Goal: Task Accomplishment & Management: Use online tool/utility

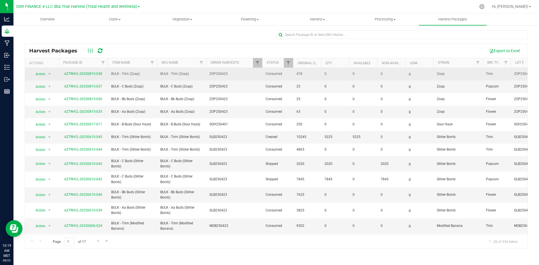
click at [259, 69] on td "ZOP250423" at bounding box center [234, 74] width 56 height 13
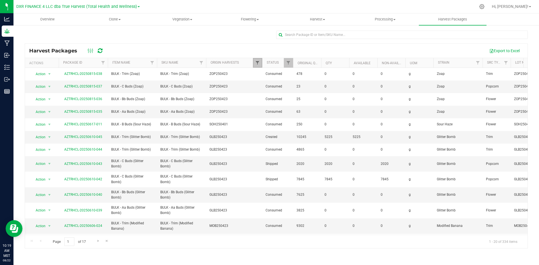
click at [258, 65] on span "Filter" at bounding box center [257, 63] width 4 height 4
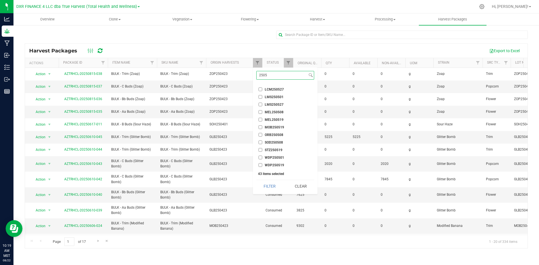
scroll to position [249, 0]
type input "2505"
click at [297, 189] on button "Clear" at bounding box center [300, 186] width 27 height 12
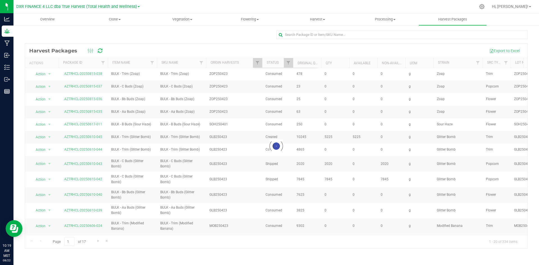
scroll to position [2701, 0]
checkbox input "false"
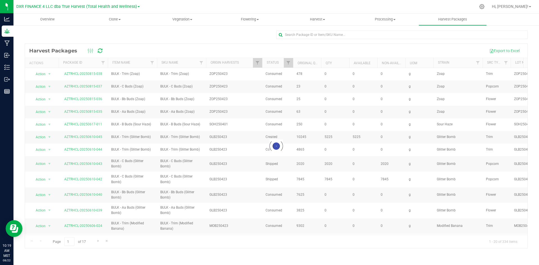
checkbox input "false"
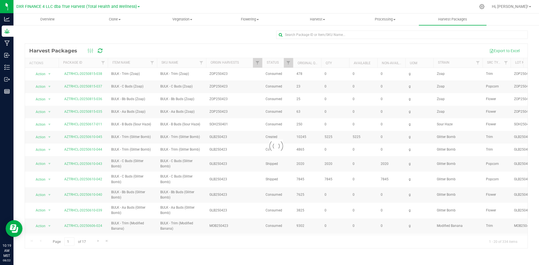
checkbox input "false"
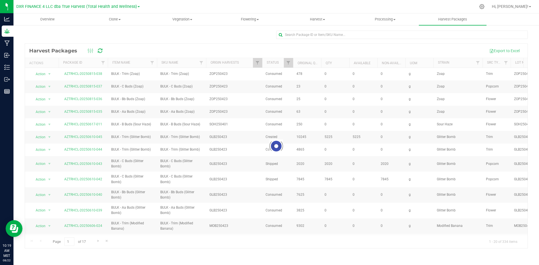
checkbox input "false"
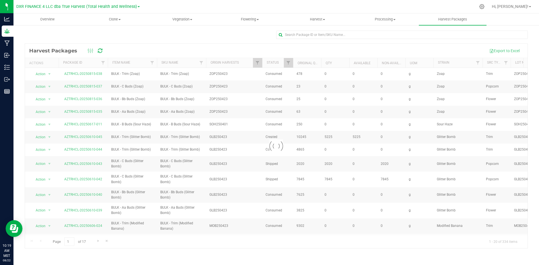
checkbox input "false"
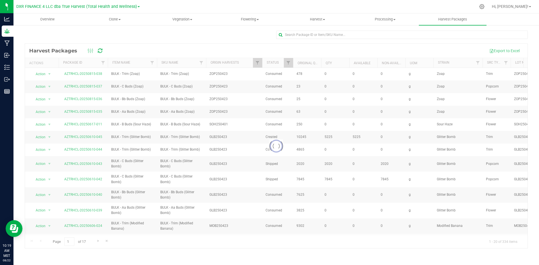
checkbox input "false"
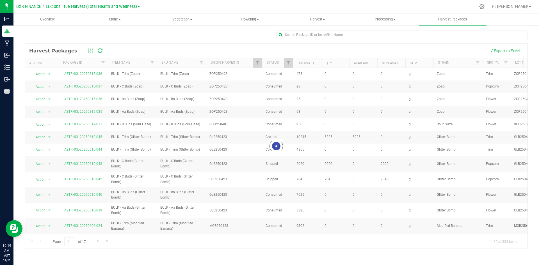
checkbox input "false"
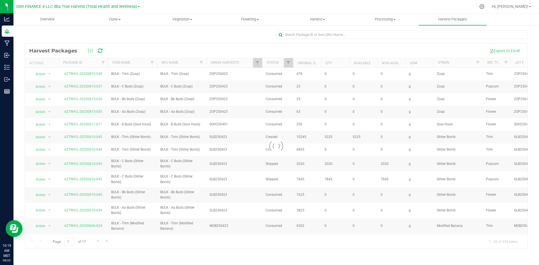
checkbox input "false"
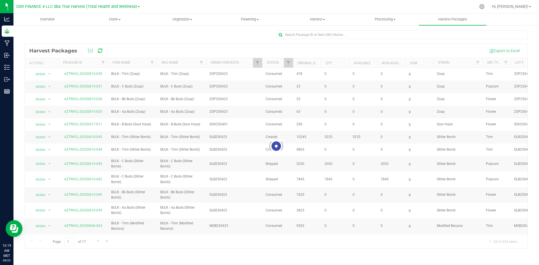
checkbox input "false"
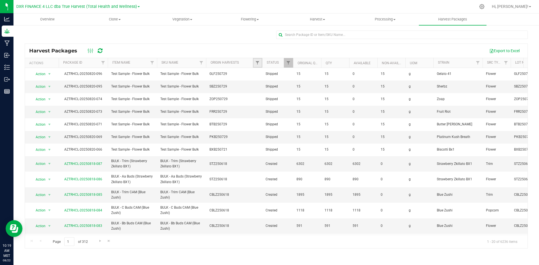
click at [259, 66] on link "Filter" at bounding box center [257, 63] width 9 height 10
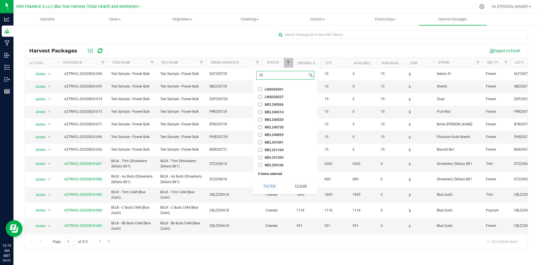
scroll to position [143, 0]
type input "2"
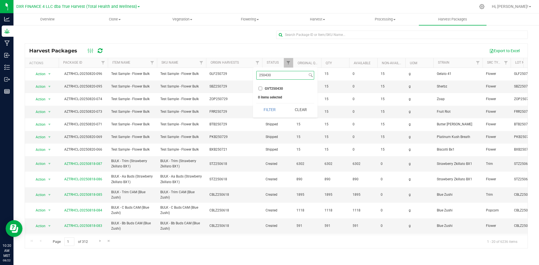
type input "250430"
click at [258, 88] on input "GVT250430" at bounding box center [260, 89] width 4 height 4
checkbox input "true"
click at [275, 74] on input "250430" at bounding box center [281, 75] width 51 height 8
type input "2505"
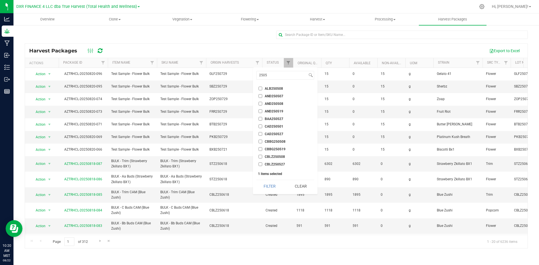
click at [260, 88] on input "ALB250508" at bounding box center [260, 89] width 4 height 4
checkbox input "true"
click at [260, 96] on input "AND250507" at bounding box center [260, 96] width 4 height 4
checkbox input "true"
click at [259, 104] on input "AND250508" at bounding box center [260, 104] width 4 height 4
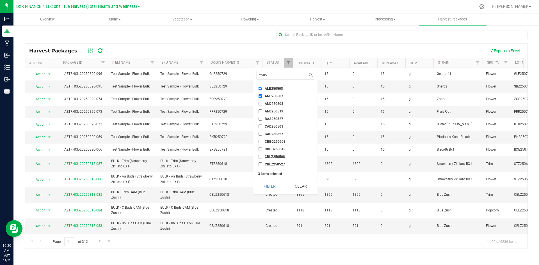
checkbox input "true"
click at [259, 113] on input "AND250519" at bounding box center [260, 111] width 4 height 4
checkbox input "true"
click at [259, 121] on li "BAA250527" at bounding box center [285, 119] width 58 height 6
click at [261, 117] on input "BAA250527" at bounding box center [260, 119] width 4 height 4
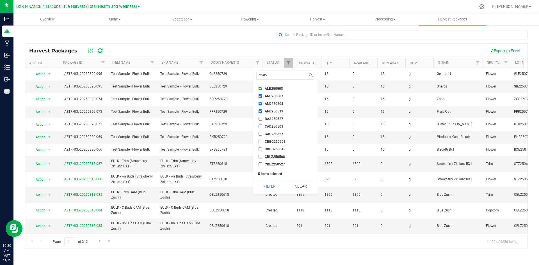
checkbox input "true"
click at [260, 125] on input "CAD250501" at bounding box center [260, 127] width 4 height 4
checkbox input "true"
click at [259, 135] on input "CAD250527" at bounding box center [260, 134] width 4 height 4
checkbox input "true"
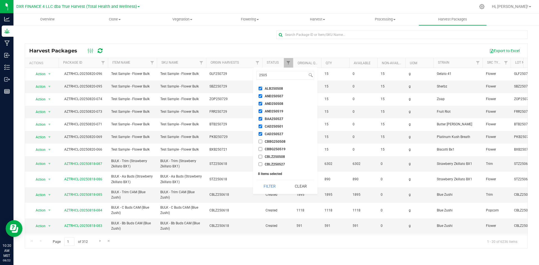
click at [260, 144] on li "CBBG250508" at bounding box center [285, 142] width 58 height 6
click at [261, 139] on li "CBBG250508" at bounding box center [285, 142] width 58 height 6
click at [261, 142] on input "CBBG250508" at bounding box center [260, 142] width 4 height 4
checkbox input "true"
click at [261, 150] on input "CBBG250519" at bounding box center [260, 149] width 4 height 4
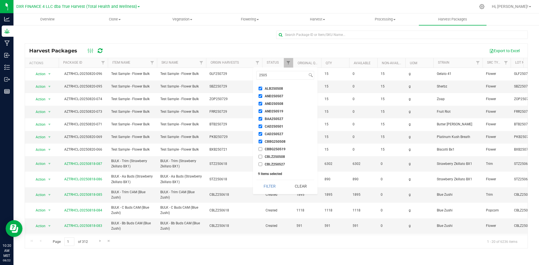
checkbox input "true"
click at [260, 159] on li "CBLZ250508" at bounding box center [285, 157] width 58 height 6
click at [260, 163] on input "CBLZ250527" at bounding box center [260, 164] width 4 height 4
checkbox input "true"
click at [261, 155] on input "CBLZ250508" at bounding box center [260, 157] width 4 height 4
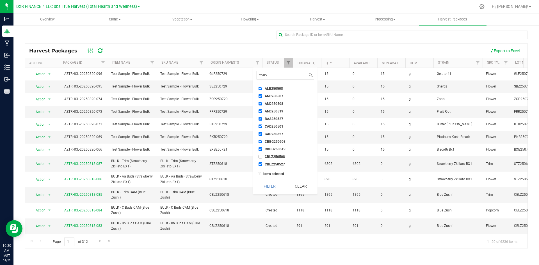
checkbox input "true"
click at [259, 145] on input "CBW250508" at bounding box center [260, 144] width 4 height 4
checkbox input "true"
click at [260, 149] on li "CBXB250527" at bounding box center [285, 151] width 58 height 6
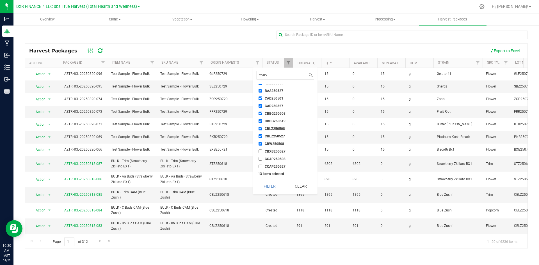
click at [259, 153] on li "CBXB250527" at bounding box center [285, 151] width 58 height 6
click at [260, 153] on input "CBXB250527" at bounding box center [260, 152] width 4 height 4
checkbox input "true"
click at [260, 160] on input "CCAP250508" at bounding box center [260, 159] width 4 height 4
checkbox input "true"
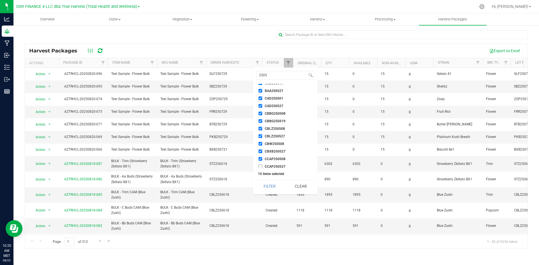
click at [262, 166] on label "CCAP250527" at bounding box center [271, 167] width 27 height 4
click at [262, 166] on input "CCAP250527" at bounding box center [260, 167] width 4 height 4
checkbox input "true"
click at [259, 120] on li "CCSG250501" at bounding box center [285, 118] width 58 height 6
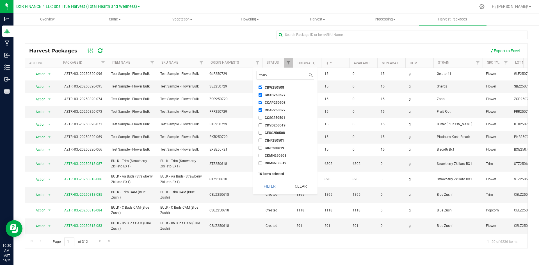
click at [259, 118] on input "CCSG250501" at bounding box center [260, 118] width 4 height 4
checkbox input "true"
click at [261, 127] on input "CDVD250519" at bounding box center [260, 125] width 4 height 4
checkbox input "true"
click at [261, 134] on input "CEUS250508" at bounding box center [260, 133] width 4 height 4
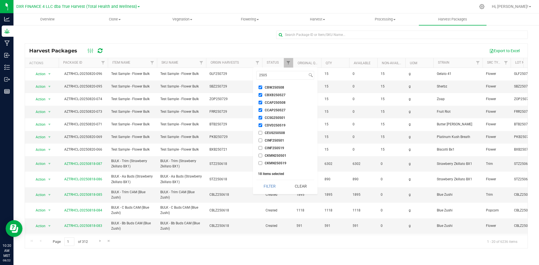
checkbox input "true"
click at [261, 141] on input "CINF250501" at bounding box center [260, 141] width 4 height 4
checkbox input "true"
click at [261, 148] on input "CINF250519" at bounding box center [260, 148] width 4 height 4
checkbox input "true"
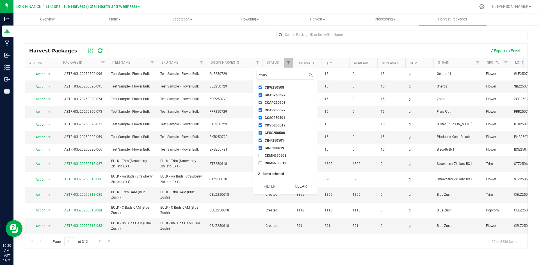
click at [261, 155] on input "CKMN250501" at bounding box center [260, 156] width 4 height 4
checkbox input "true"
click at [259, 161] on input "CKMN250519" at bounding box center [260, 163] width 4 height 4
checkbox input "true"
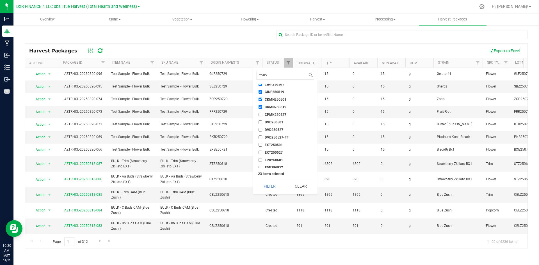
click at [261, 115] on input "CPMK250527" at bounding box center [260, 115] width 4 height 4
checkbox input "true"
click at [260, 121] on input "DVD250501" at bounding box center [260, 122] width 4 height 4
checkbox input "true"
click at [261, 130] on input "DVD250527" at bounding box center [260, 130] width 4 height 4
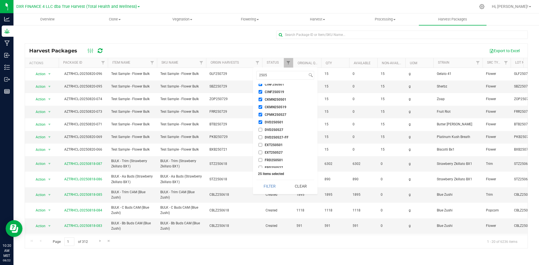
checkbox input "true"
click at [262, 137] on label "DVD250527-FF" at bounding box center [273, 137] width 30 height 4
click at [262, 137] on input "DVD250527-FF" at bounding box center [260, 137] width 4 height 4
checkbox input "true"
click at [258, 143] on li "EXT250501" at bounding box center [285, 145] width 58 height 6
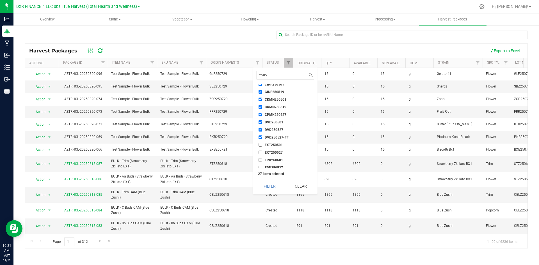
click at [260, 144] on input "EXT250501" at bounding box center [260, 145] width 4 height 4
checkbox input "true"
click at [260, 152] on input "EXT250527" at bounding box center [260, 153] width 4 height 4
checkbox input "true"
click at [259, 159] on input "FRD250501" at bounding box center [260, 160] width 4 height 4
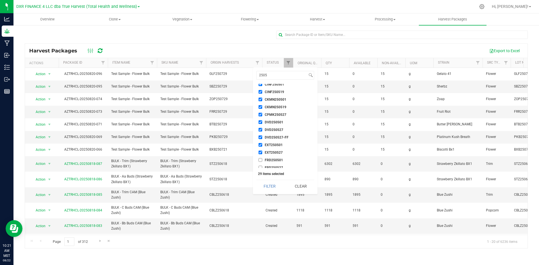
checkbox input "true"
click at [261, 167] on input "FRD250527" at bounding box center [260, 168] width 4 height 4
checkbox input "true"
click at [261, 148] on input "GLB250519" at bounding box center [260, 147] width 4 height 4
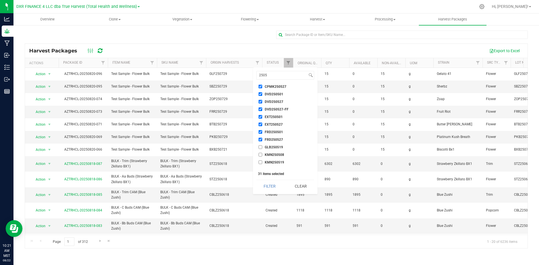
checkbox input "true"
click at [261, 154] on input "KMN250508" at bounding box center [260, 155] width 4 height 4
checkbox input "true"
click at [260, 162] on input "KMN250519" at bounding box center [260, 162] width 4 height 4
checkbox input "true"
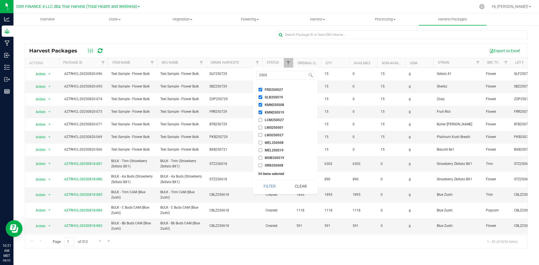
scroll to position [225, 0]
click at [259, 115] on input "LCM250527" at bounding box center [260, 114] width 4 height 4
checkbox input "true"
click at [259, 123] on input "LMS250501" at bounding box center [260, 121] width 4 height 4
checkbox input "true"
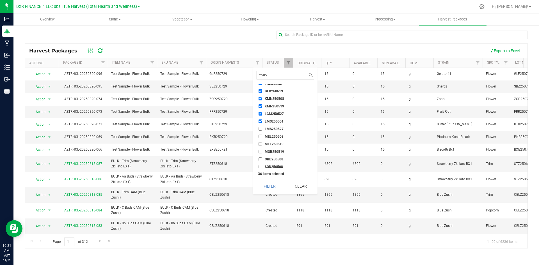
click at [259, 130] on input "LMS250527" at bounding box center [260, 129] width 4 height 4
checkbox input "true"
click at [259, 137] on input "MEL250508" at bounding box center [260, 137] width 4 height 4
checkbox input "true"
click at [258, 144] on input "MEL250519" at bounding box center [260, 144] width 4 height 4
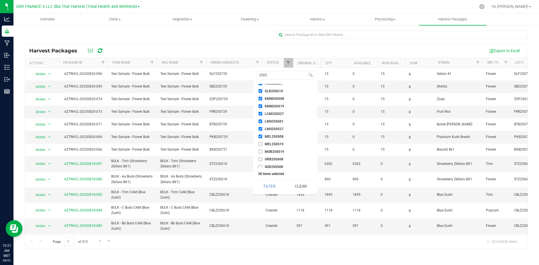
checkbox input "true"
click at [260, 151] on input "MOB250519" at bounding box center [260, 152] width 4 height 4
checkbox input "true"
click at [260, 158] on input "ORB250508" at bounding box center [260, 159] width 4 height 4
checkbox input "true"
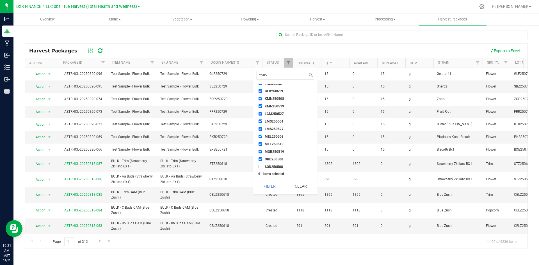
click at [259, 166] on input "SOD250508" at bounding box center [260, 167] width 4 height 4
checkbox input "true"
click at [260, 151] on input "STZ250519" at bounding box center [260, 150] width 4 height 4
checkbox input "true"
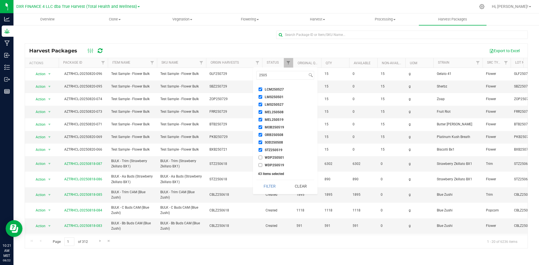
click at [260, 158] on input "WDP250501" at bounding box center [260, 158] width 4 height 4
checkbox input "true"
click at [260, 165] on input "WDP250519" at bounding box center [260, 165] width 4 height 4
checkbox input "true"
click at [272, 186] on button "Filter" at bounding box center [269, 186] width 27 height 12
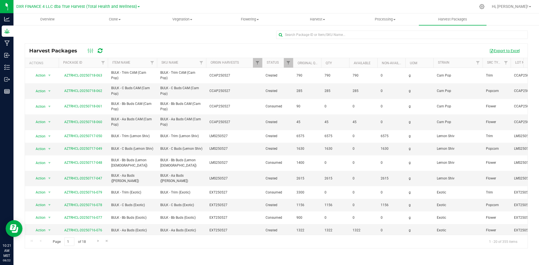
click at [514, 50] on button "Export to Excel" at bounding box center [504, 51] width 38 height 10
click at [258, 63] on span "Filter" at bounding box center [257, 63] width 4 height 4
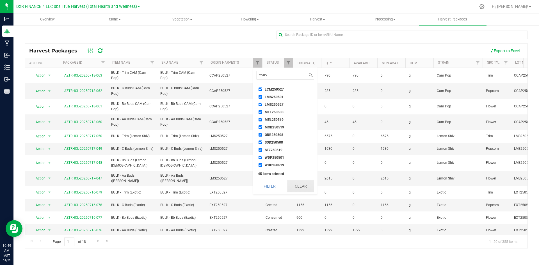
click at [298, 185] on button "Clear" at bounding box center [300, 186] width 27 height 12
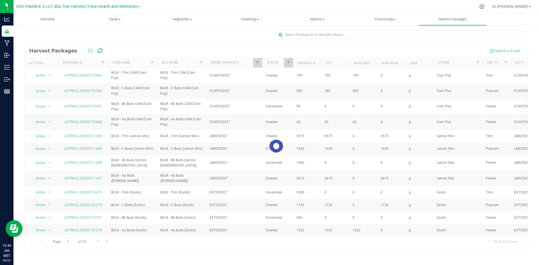
checkbox input "false"
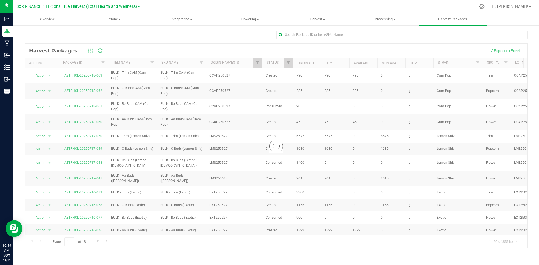
checkbox input "false"
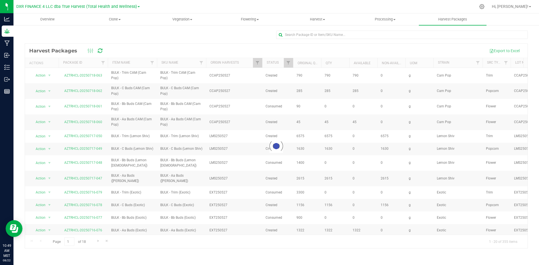
checkbox input "false"
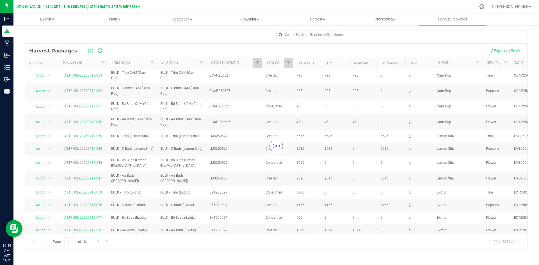
checkbox input "false"
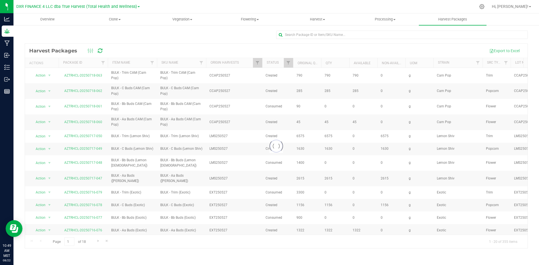
checkbox input "false"
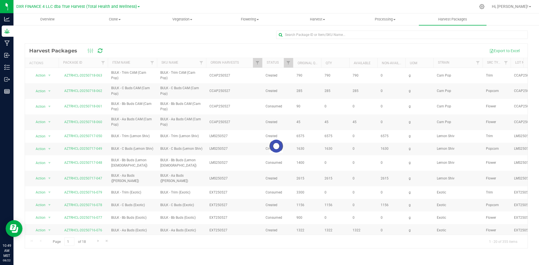
checkbox input "false"
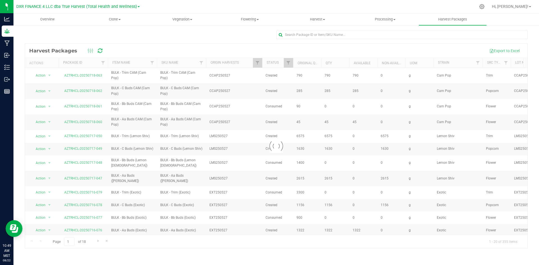
checkbox input "false"
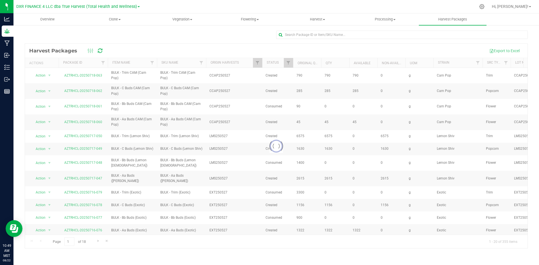
checkbox input "false"
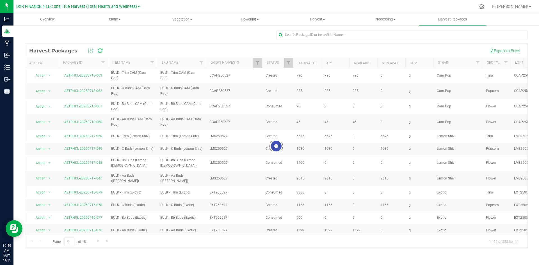
checkbox input "false"
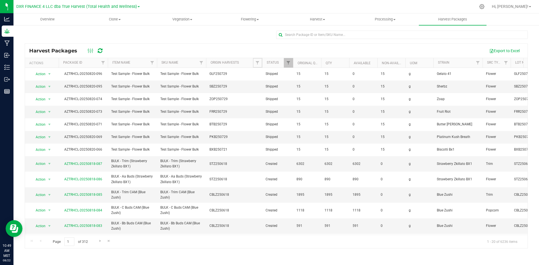
click at [258, 63] on span "Filter" at bounding box center [257, 63] width 4 height 4
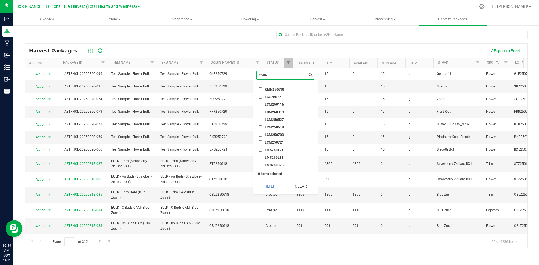
scroll to position [234, 0]
type input "2506"
click at [260, 90] on input "JKH250626" at bounding box center [260, 90] width 4 height 4
checkbox input "true"
click at [259, 97] on input "KMN250618" at bounding box center [260, 97] width 4 height 4
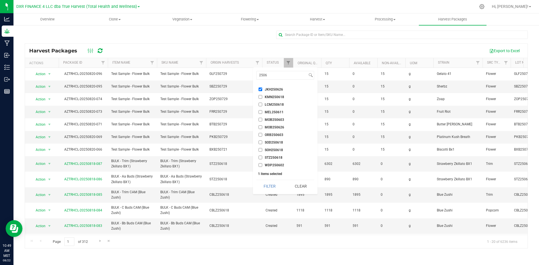
checkbox input "true"
click at [259, 105] on input "LCM250618" at bounding box center [260, 105] width 4 height 4
checkbox input "true"
click at [261, 111] on input "MEL250611" at bounding box center [260, 112] width 4 height 4
checkbox input "true"
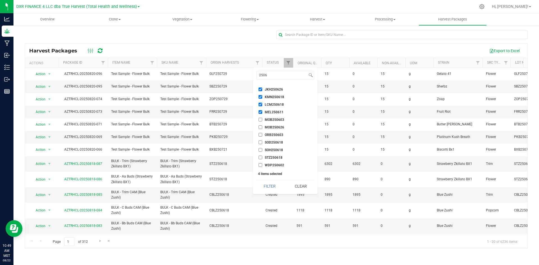
click at [261, 120] on input "MOB250603" at bounding box center [260, 120] width 4 height 4
checkbox input "true"
click at [260, 128] on input "MOB250626" at bounding box center [260, 127] width 4 height 4
checkbox input "true"
click at [259, 136] on input "ORB250603" at bounding box center [260, 135] width 4 height 4
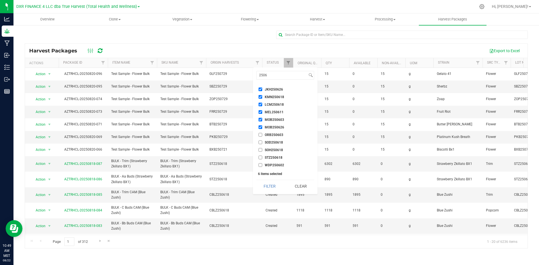
checkbox input "true"
click at [259, 143] on input "SOD250618" at bounding box center [260, 143] width 4 height 4
checkbox input "true"
click at [262, 149] on input "SOH250618" at bounding box center [260, 150] width 4 height 4
checkbox input "true"
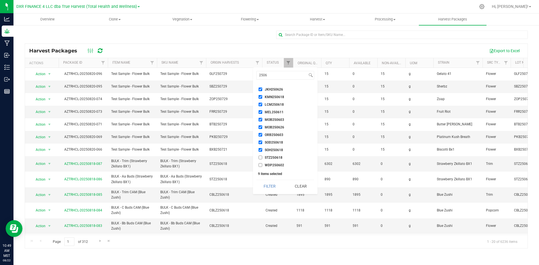
click at [262, 156] on label "STZ250618" at bounding box center [270, 158] width 24 height 4
click at [262, 156] on input "STZ250618" at bounding box center [260, 158] width 4 height 4
checkbox input "true"
click at [261, 165] on input "WDP250602" at bounding box center [260, 165] width 4 height 4
checkbox input "true"
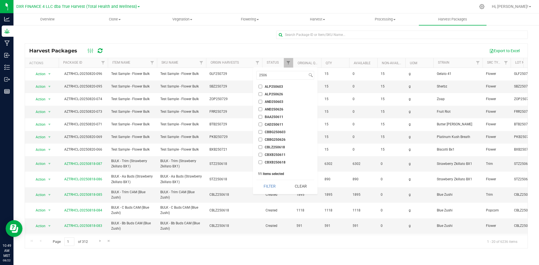
scroll to position [0, 0]
click at [260, 92] on ul "Select All ALB240429 ALB240520 ALB240528 ALB240604 ALB240619 ALB240829 ALB24110…" at bounding box center [285, 126] width 58 height 84
click at [260, 89] on input "ALB250618" at bounding box center [260, 89] width 4 height 4
checkbox input "true"
click at [259, 97] on input "ALP250603" at bounding box center [260, 96] width 4 height 4
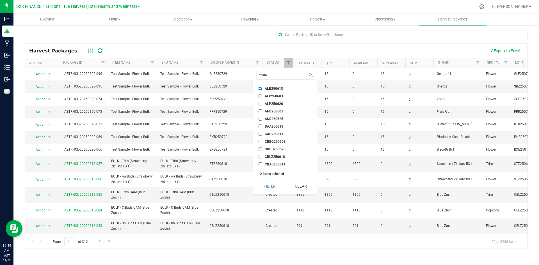
checkbox input "true"
click at [261, 104] on input "ALP250626" at bounding box center [260, 104] width 4 height 4
checkbox input "true"
click at [259, 114] on li "AND250603" at bounding box center [285, 111] width 58 height 6
click at [259, 113] on input "AND250603" at bounding box center [260, 111] width 4 height 4
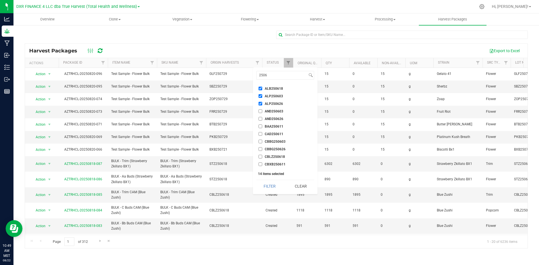
checkbox input "true"
click at [262, 120] on label "AND250626" at bounding box center [270, 119] width 25 height 4
click at [262, 120] on input "AND250626" at bounding box center [260, 119] width 4 height 4
checkbox input "true"
click at [261, 129] on li "BAA250611" at bounding box center [285, 126] width 58 height 6
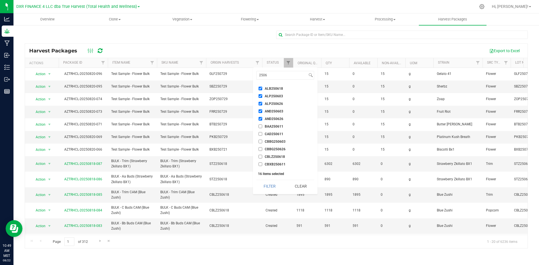
click at [261, 126] on input "BAA250611" at bounding box center [260, 127] width 4 height 4
checkbox input "true"
click at [262, 132] on input "CAD250611" at bounding box center [260, 134] width 4 height 4
checkbox input "true"
click at [262, 142] on input "CBBG250603" at bounding box center [260, 142] width 4 height 4
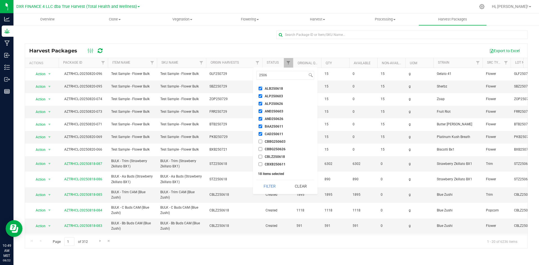
checkbox input "true"
click at [261, 150] on input "CBBG250626" at bounding box center [260, 149] width 4 height 4
checkbox input "true"
click at [261, 155] on input "CBLZ250618" at bounding box center [260, 157] width 4 height 4
checkbox input "true"
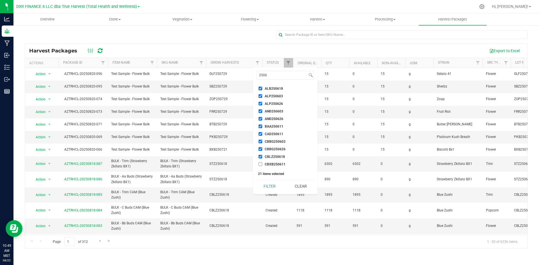
click at [261, 163] on input "CBXB250611" at bounding box center [260, 164] width 4 height 4
checkbox input "true"
click at [260, 142] on input "CBXB250618" at bounding box center [260, 144] width 4 height 4
checkbox input "true"
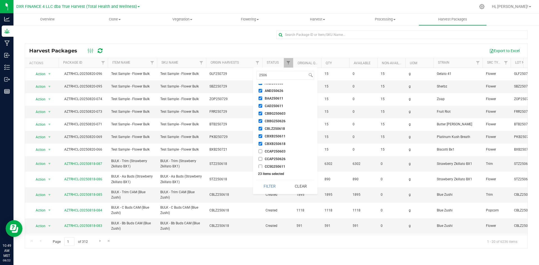
click at [259, 150] on input "CCAP250603" at bounding box center [260, 152] width 4 height 4
checkbox input "true"
click at [261, 134] on ul "Select All ALB240429 ALB240520 ALB240528 ALB240604 ALB240619 ALB240829 ALB24110…" at bounding box center [285, 126] width 58 height 84
click at [260, 131] on input "CCAP250626" at bounding box center [260, 131] width 4 height 4
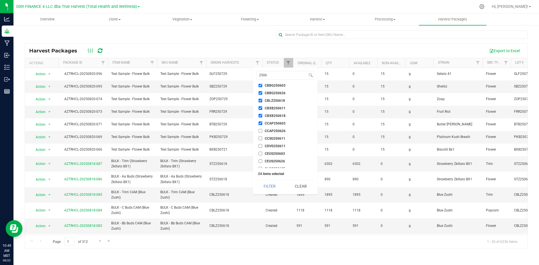
checkbox input "true"
click at [259, 139] on input "CCSG250611" at bounding box center [260, 139] width 4 height 4
checkbox input "true"
click at [261, 146] on input "CDVD250611" at bounding box center [260, 146] width 4 height 4
checkbox input "true"
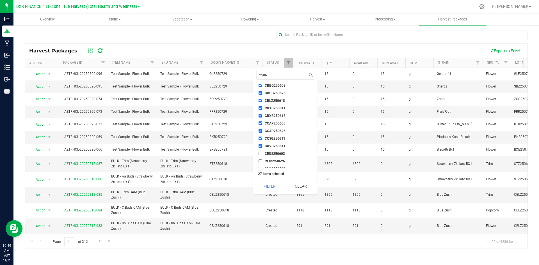
click at [261, 154] on input "CEUS250603" at bounding box center [260, 154] width 4 height 4
checkbox input "true"
click at [261, 162] on input "CEUS250626" at bounding box center [260, 161] width 4 height 4
checkbox input "true"
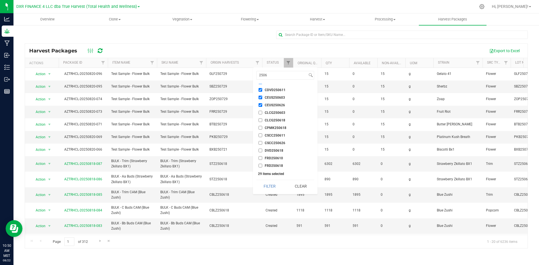
click at [259, 114] on input "CLCG250603" at bounding box center [260, 113] width 4 height 4
checkbox input "true"
click at [262, 123] on li "CLCG250618" at bounding box center [285, 120] width 58 height 6
click at [260, 119] on input "CLCG250618" at bounding box center [260, 120] width 4 height 4
checkbox input "true"
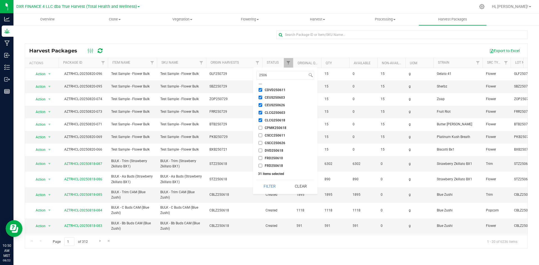
click at [260, 128] on input "CPMK250618" at bounding box center [260, 128] width 4 height 4
checkbox input "true"
click at [261, 136] on input "CSCC250611" at bounding box center [260, 136] width 4 height 4
checkbox input "true"
click at [262, 142] on input "CSCC250626" at bounding box center [260, 143] width 4 height 4
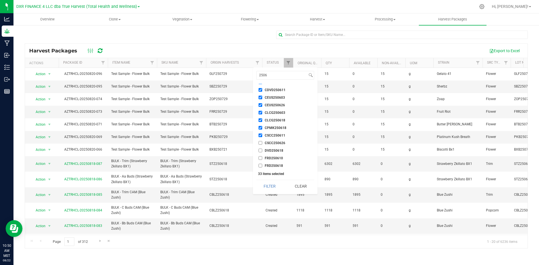
checkbox input "true"
click at [262, 149] on label "DVD250618" at bounding box center [270, 151] width 25 height 4
click at [262, 149] on input "DVD250618" at bounding box center [260, 151] width 4 height 4
checkbox input "true"
click at [261, 157] on input "FRD250610" at bounding box center [260, 158] width 4 height 4
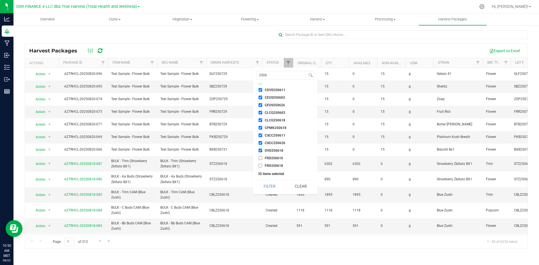
checkbox input "true"
click at [261, 164] on li "FRD250618" at bounding box center [285, 166] width 58 height 6
click at [261, 109] on input "FRD250618" at bounding box center [260, 110] width 4 height 4
checkbox input "true"
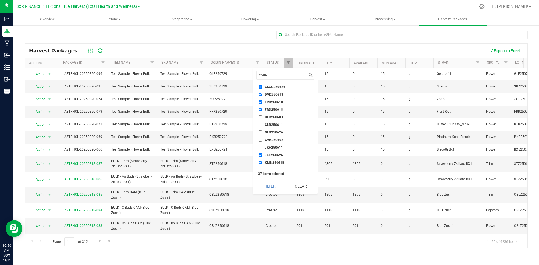
click at [259, 117] on input "GLB250603" at bounding box center [260, 117] width 4 height 4
checkbox input "true"
click at [261, 126] on input "GLB250611" at bounding box center [260, 125] width 4 height 4
checkbox input "true"
click at [261, 134] on input "GLB250626" at bounding box center [260, 132] width 4 height 4
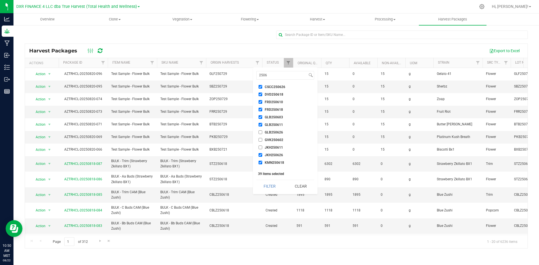
checkbox input "true"
click at [261, 141] on input "GVK250602" at bounding box center [260, 140] width 4 height 4
checkbox input "true"
click at [261, 147] on input "JKH250611" at bounding box center [260, 148] width 4 height 4
checkbox input "true"
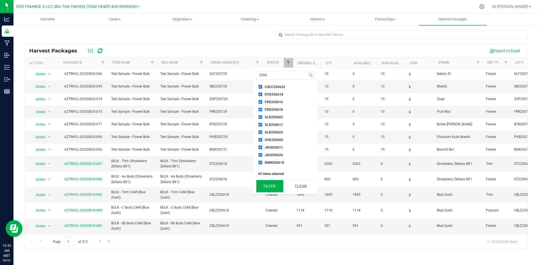
click at [276, 188] on button "Filter" at bounding box center [269, 186] width 27 height 12
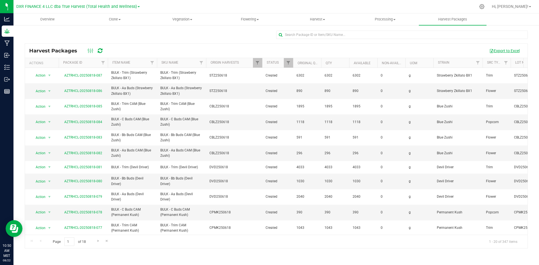
click at [500, 49] on button "Export to Excel" at bounding box center [504, 51] width 38 height 10
